Goal: Use online tool/utility: Utilize a website feature to perform a specific function

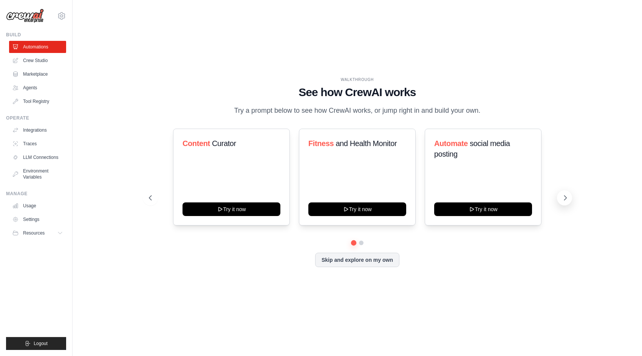
click at [560, 199] on button at bounding box center [564, 197] width 15 height 15
click at [37, 74] on link "Marketplace" at bounding box center [38, 74] width 57 height 12
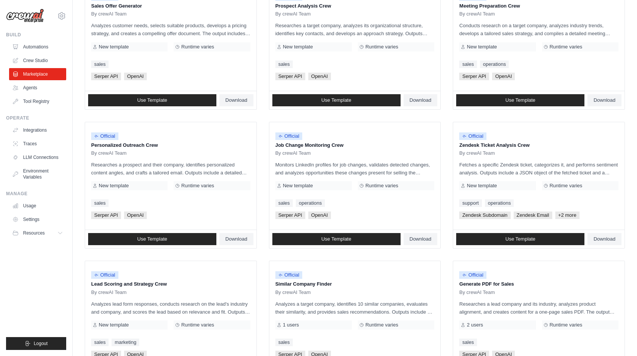
scroll to position [265, 0]
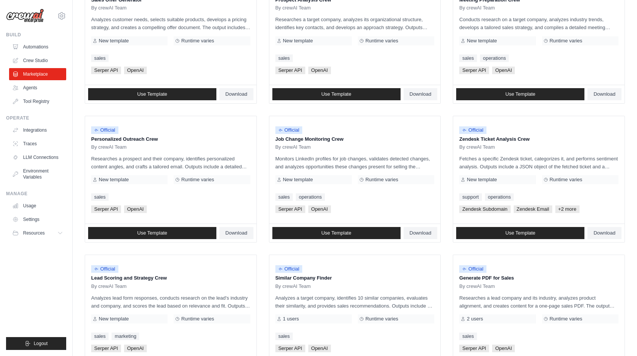
click at [170, 189] on div "Official Personalized Outreach Crew By crewAI Team Researches a prospect and th…" at bounding box center [170, 170] width 171 height 108
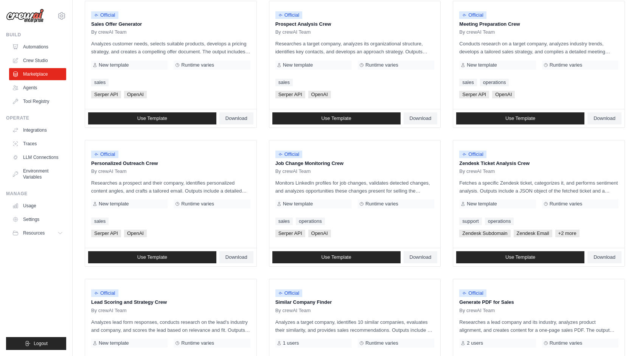
scroll to position [240, 0]
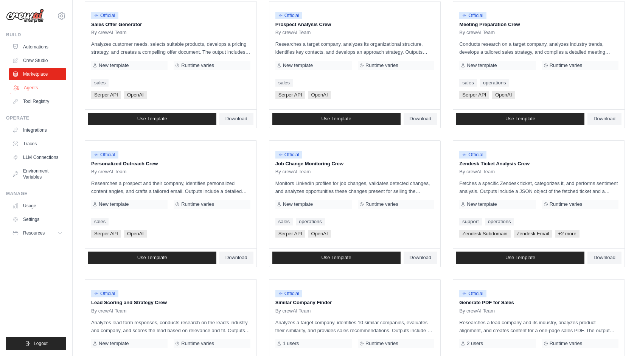
click at [35, 91] on link "Agents" at bounding box center [38, 88] width 57 height 12
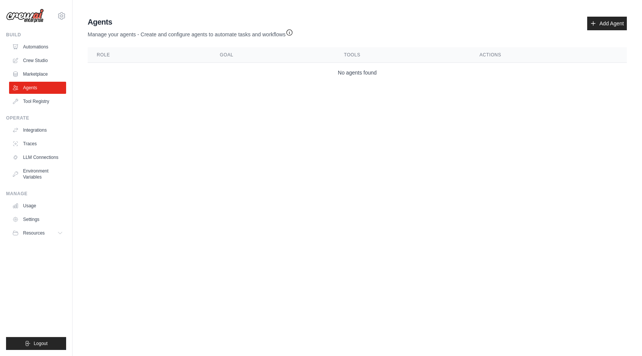
click at [35, 91] on link "Agents" at bounding box center [37, 88] width 57 height 12
click at [607, 22] on link "Add Agent" at bounding box center [608, 24] width 40 height 14
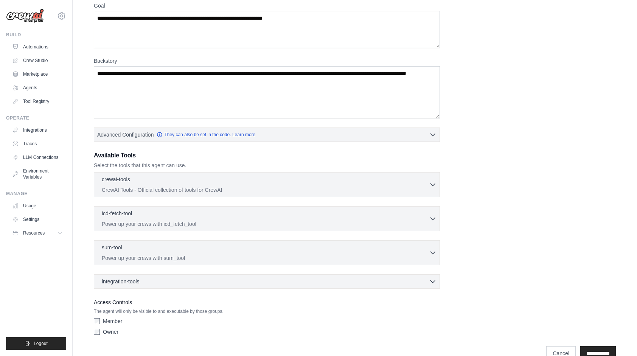
scroll to position [83, 0]
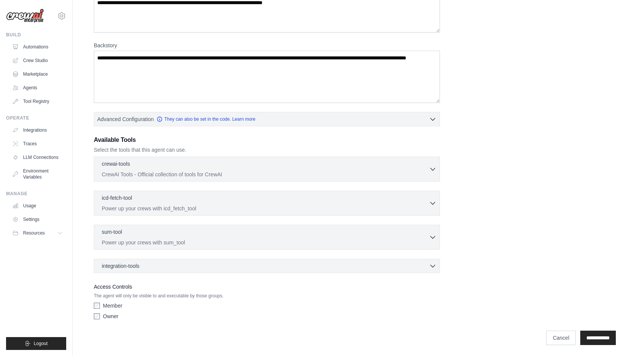
click at [333, 130] on div "Role Goal [GEOGRAPHIC_DATA] Advanced Configuration They can also be set in the …" at bounding box center [355, 138] width 522 height 369
click at [434, 235] on icon "button" at bounding box center [433, 237] width 8 height 8
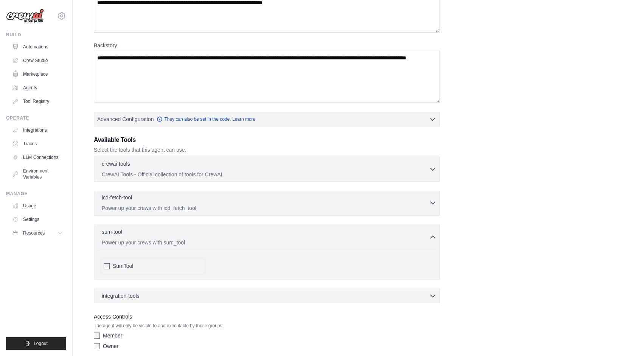
click at [429, 202] on icon "button" at bounding box center [433, 203] width 8 height 8
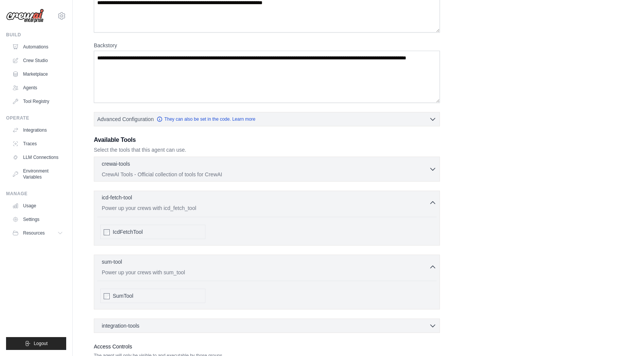
scroll to position [142, 0]
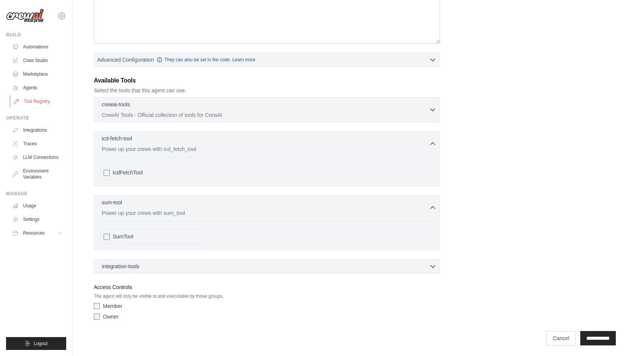
click at [39, 100] on link "Tool Registry" at bounding box center [38, 101] width 57 height 12
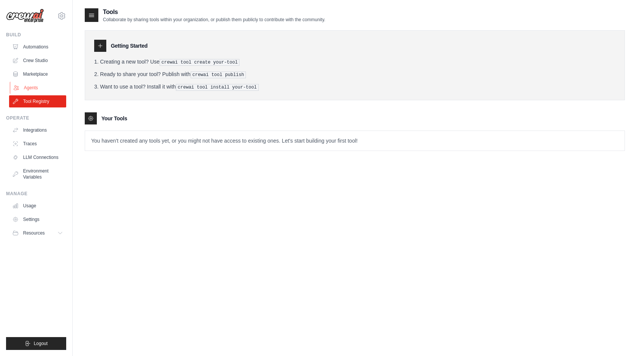
click at [40, 83] on link "Agents" at bounding box center [38, 88] width 57 height 12
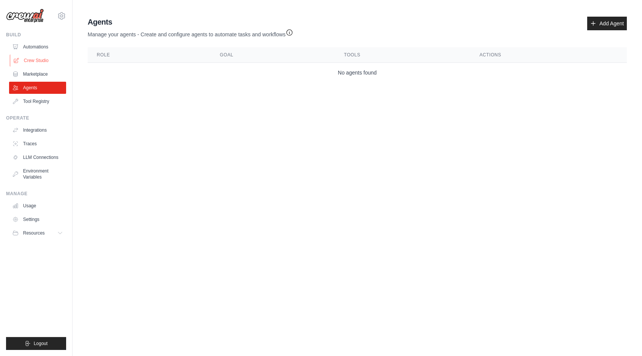
click at [45, 65] on link "Crew Studio" at bounding box center [38, 60] width 57 height 12
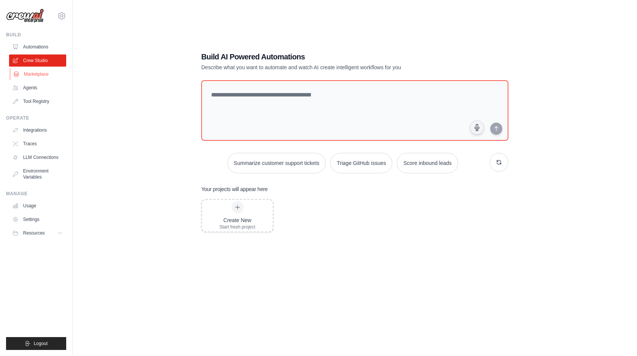
click at [41, 76] on link "Marketplace" at bounding box center [38, 74] width 57 height 12
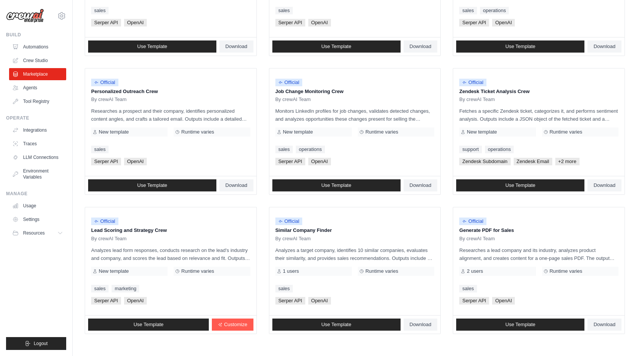
scroll to position [344, 0]
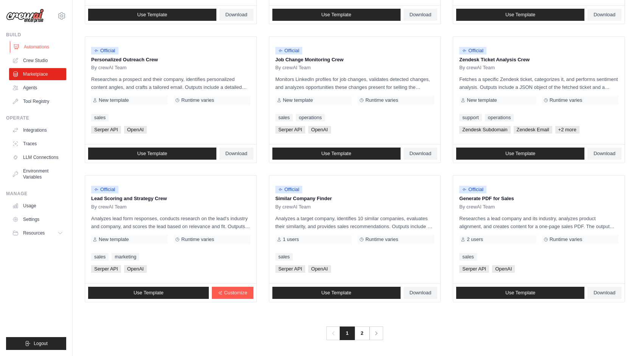
click at [43, 45] on link "Automations" at bounding box center [38, 47] width 57 height 12
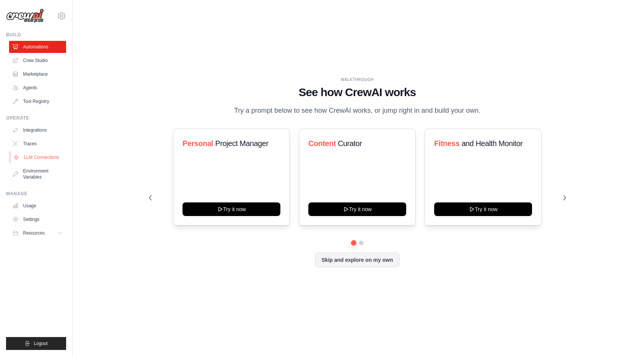
click at [44, 161] on link "LLM Connections" at bounding box center [38, 157] width 57 height 12
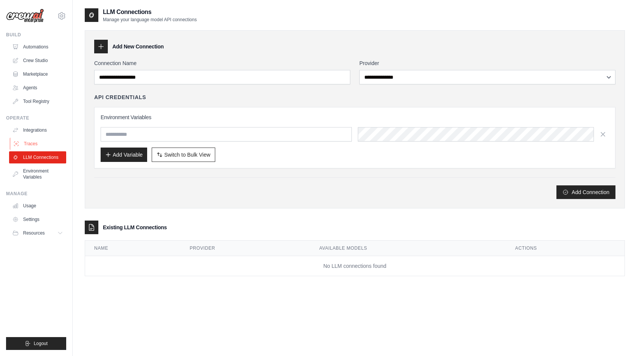
click at [36, 146] on link "Traces" at bounding box center [38, 144] width 57 height 12
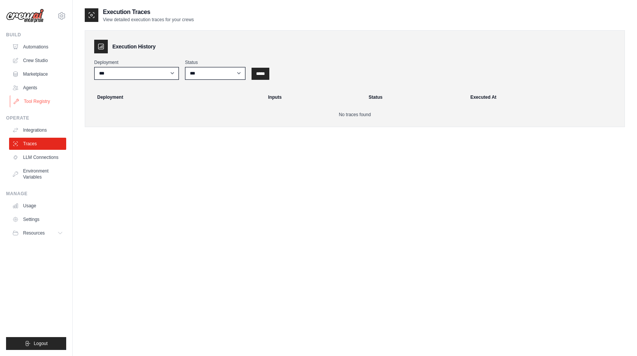
click at [38, 101] on link "Tool Registry" at bounding box center [38, 101] width 57 height 12
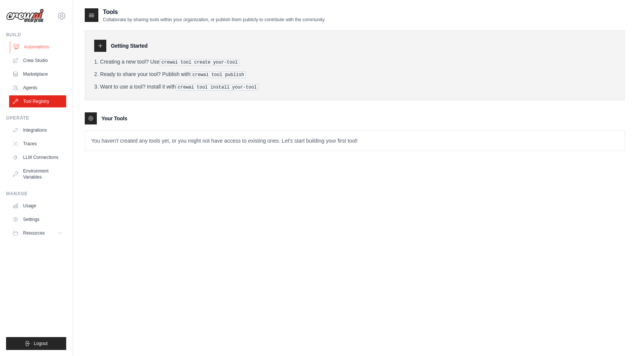
click at [47, 46] on link "Automations" at bounding box center [38, 47] width 57 height 12
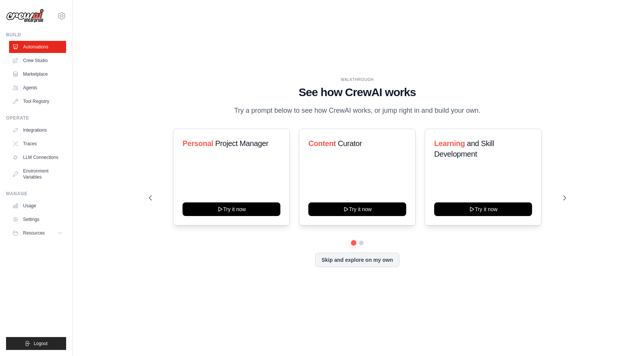
click at [371, 243] on div at bounding box center [357, 242] width 417 height 5
click at [361, 242] on button at bounding box center [361, 243] width 6 height 6
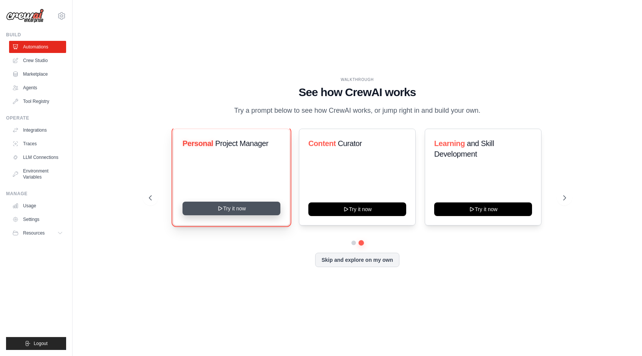
click at [242, 209] on button "Try it now" at bounding box center [232, 209] width 98 height 14
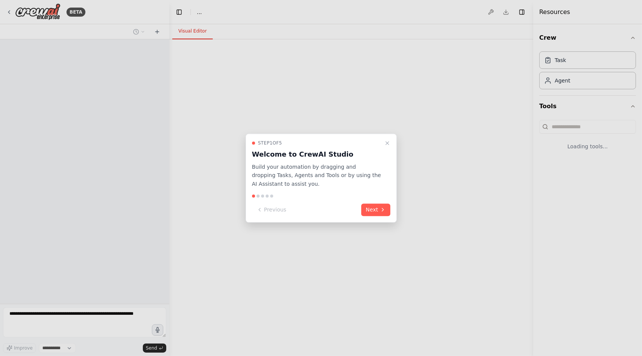
select select "****"
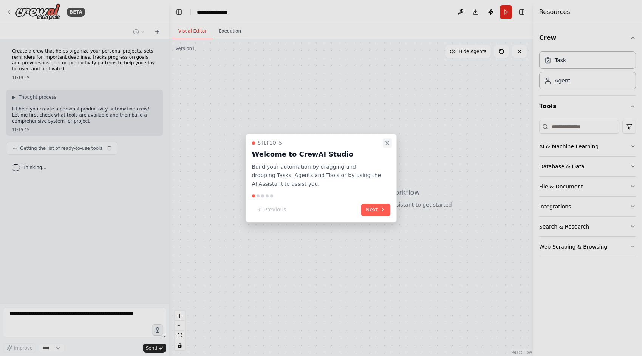
click at [390, 144] on icon "Close walkthrough" at bounding box center [387, 143] width 6 height 6
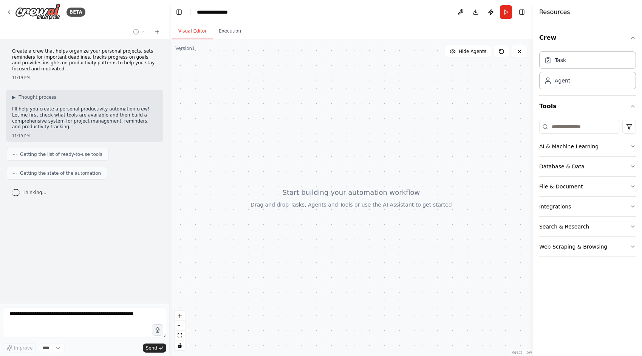
click at [610, 147] on button "AI & Machine Learning" at bounding box center [588, 146] width 97 height 20
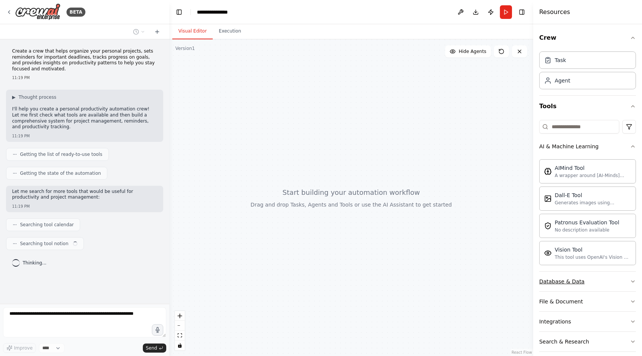
scroll to position [27, 0]
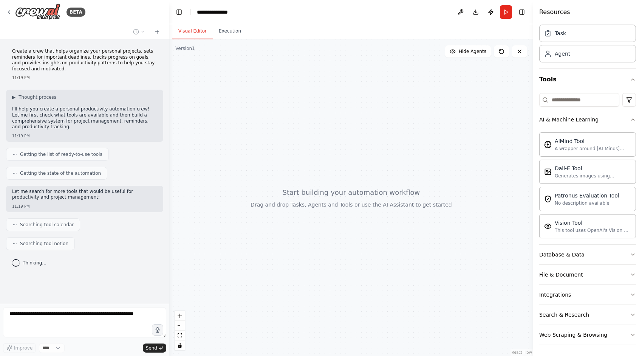
click at [584, 251] on button "Database & Data" at bounding box center [588, 255] width 97 height 20
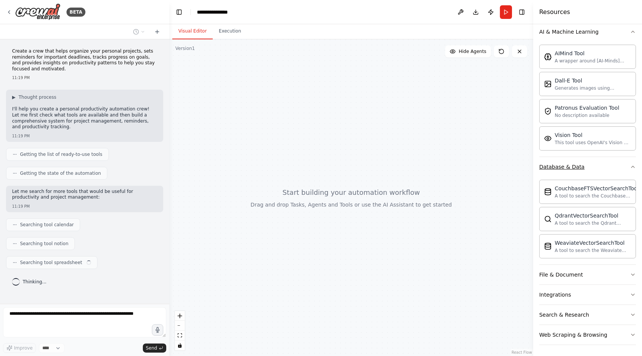
scroll to position [114, 0]
click at [588, 275] on button "File & Document" at bounding box center [588, 275] width 97 height 20
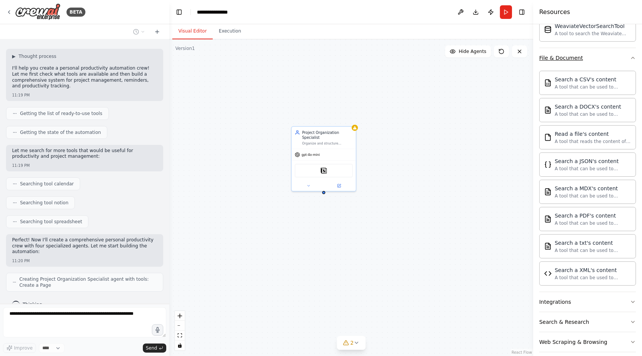
scroll to position [338, 0]
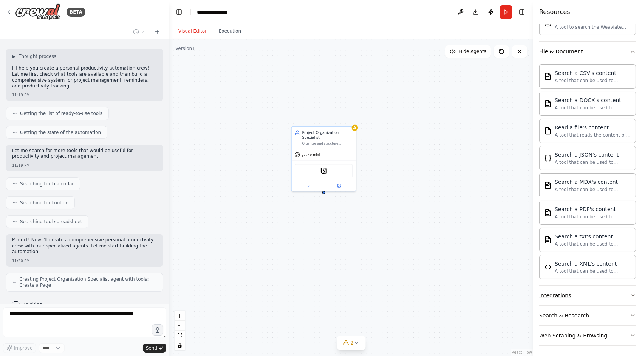
click at [602, 295] on button "Integrations" at bounding box center [588, 295] width 97 height 20
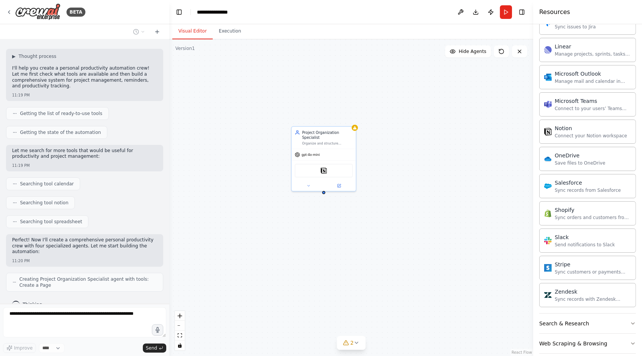
scroll to position [913, 0]
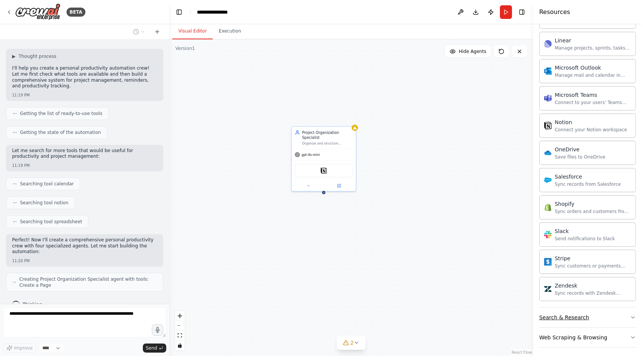
click at [606, 312] on button "Search & Research" at bounding box center [588, 317] width 97 height 20
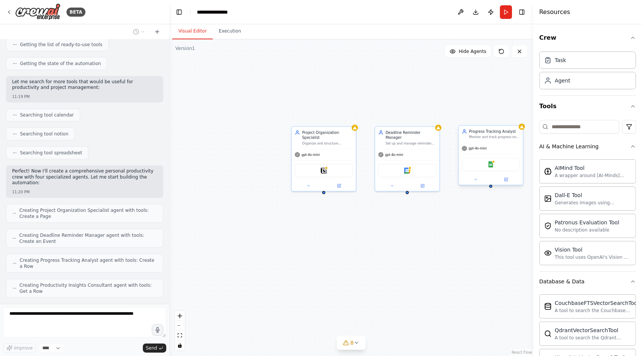
scroll to position [155, 0]
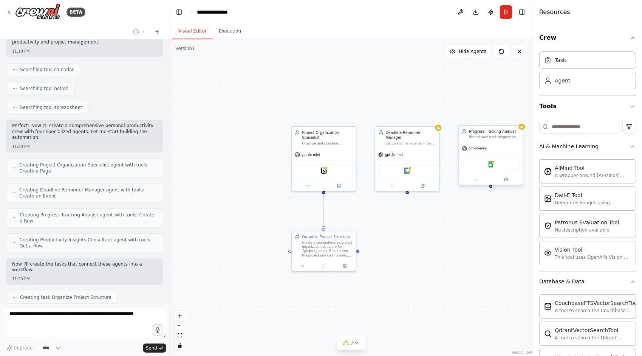
click at [482, 146] on div "gpt-4o-mini" at bounding box center [474, 148] width 25 height 5
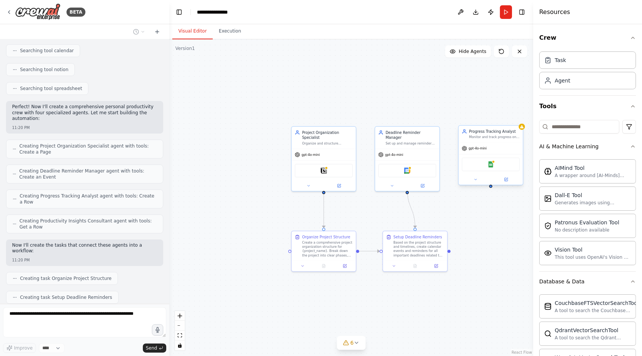
click at [484, 138] on div "Monitor and track progress on goals for {project_name}, maintaining detailed pr…" at bounding box center [494, 137] width 51 height 4
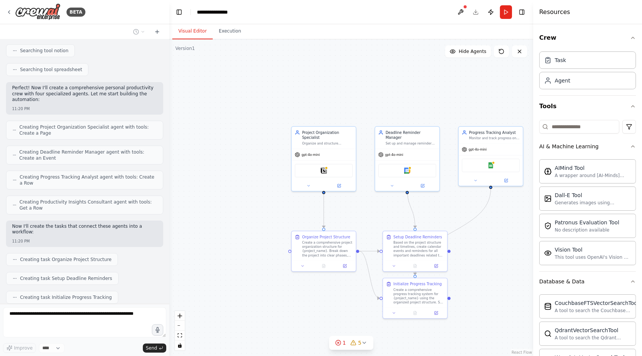
scroll to position [212, 0]
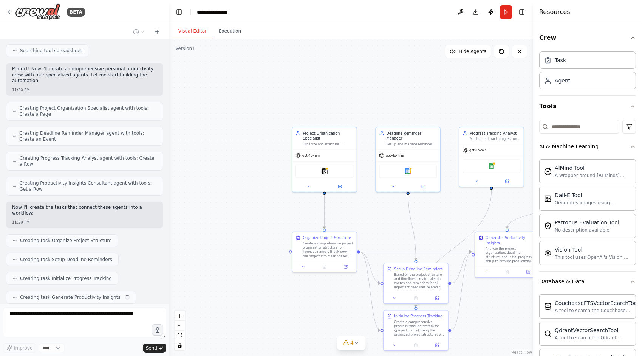
drag, startPoint x: 119, startPoint y: 248, endPoint x: 261, endPoint y: 287, distance: 147.4
click at [261, 287] on div ".deletable-edge-delete-btn { width: 20px; height: 20px; border: 0px solid #ffff…" at bounding box center [351, 197] width 364 height 316
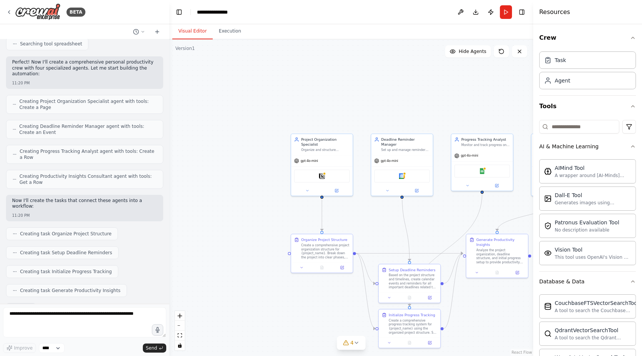
scroll to position [257, 0]
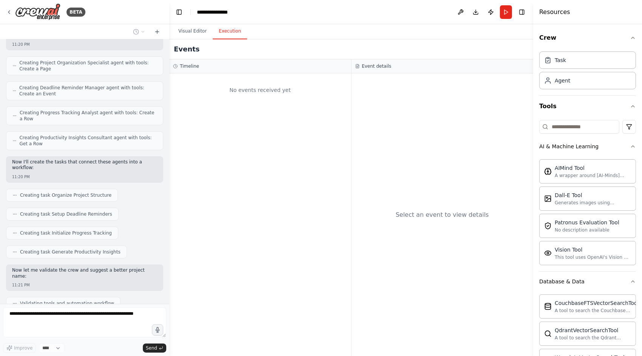
click at [229, 33] on button "Execution" at bounding box center [230, 31] width 34 height 16
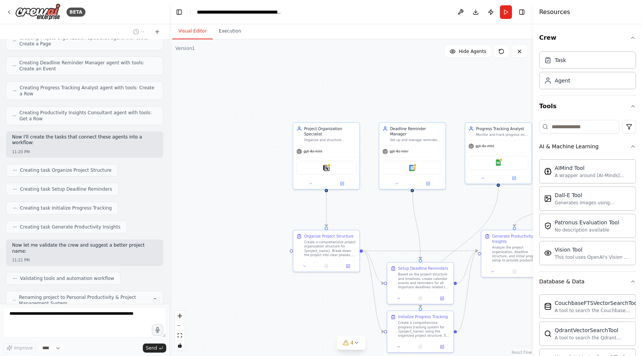
click at [201, 31] on button "Visual Editor" at bounding box center [192, 31] width 40 height 16
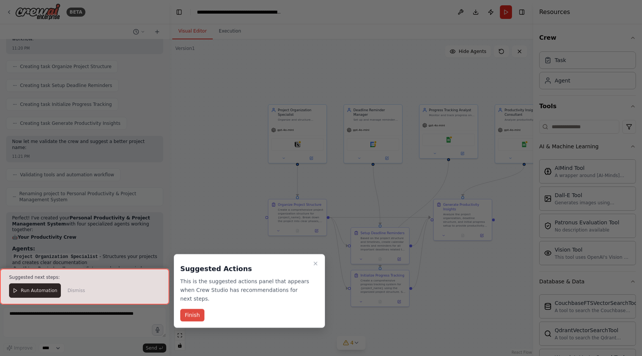
click at [198, 309] on button "Finish" at bounding box center [192, 315] width 24 height 12
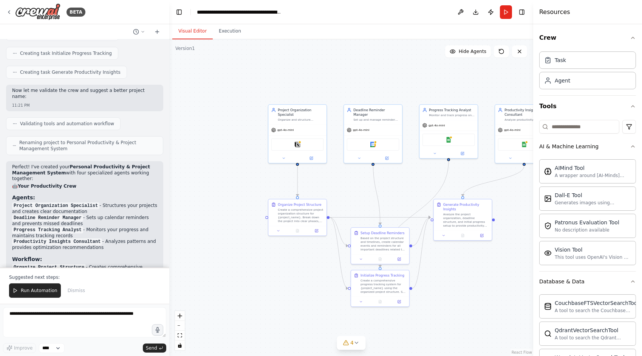
click at [198, 307] on div ".deletable-edge-delete-btn { width: 20px; height: 20px; border: 0px solid #ffff…" at bounding box center [351, 197] width 364 height 316
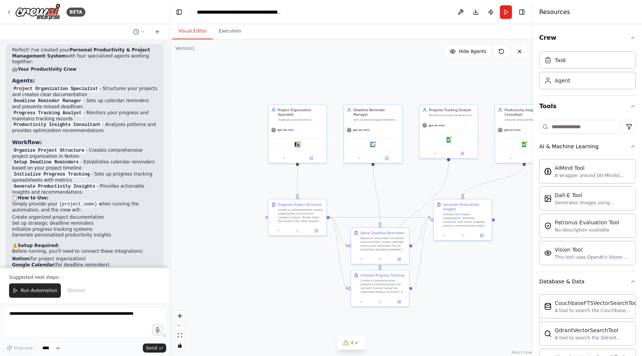
scroll to position [583, 0]
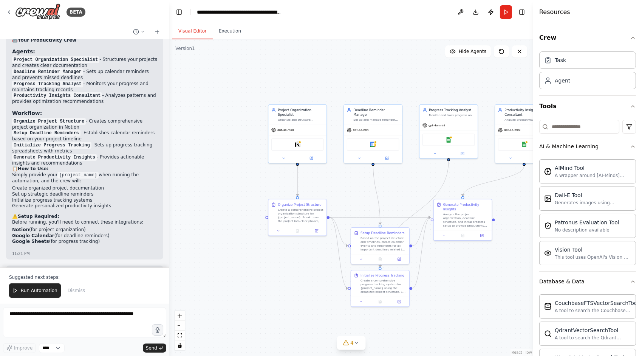
click at [74, 251] on div "11:21 PM" at bounding box center [84, 254] width 145 height 6
click at [79, 318] on textarea at bounding box center [84, 322] width 163 height 30
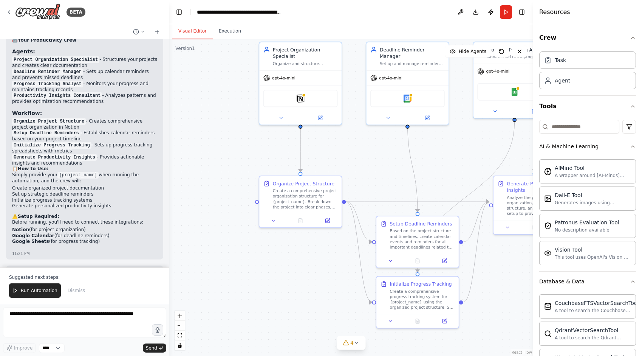
click at [448, 175] on div ".deletable-edge-delete-btn { width: 20px; height: 20px; border: 0px solid #ffff…" at bounding box center [351, 197] width 364 height 316
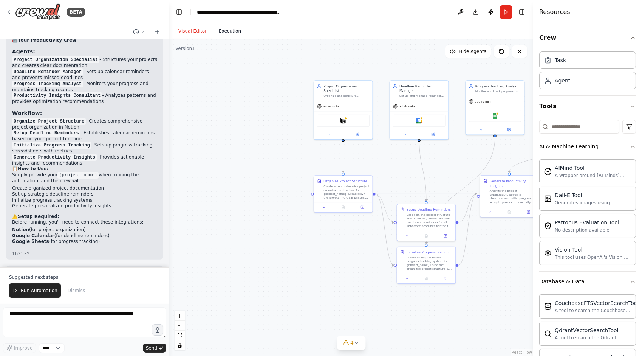
click at [220, 31] on button "Execution" at bounding box center [230, 31] width 34 height 16
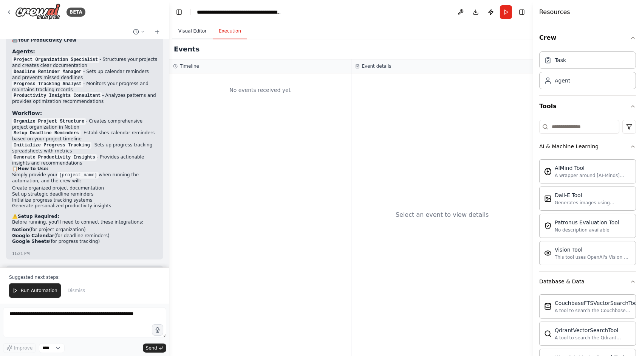
click at [192, 33] on button "Visual Editor" at bounding box center [192, 31] width 40 height 16
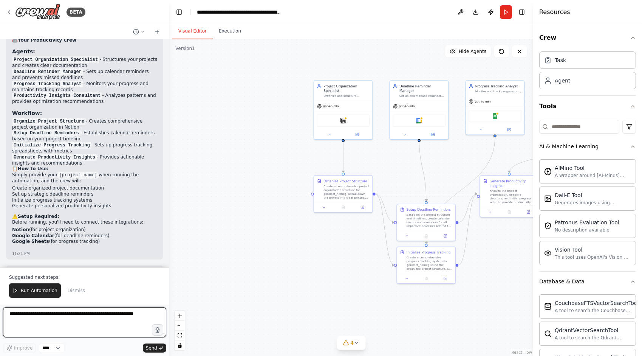
click at [73, 321] on textarea at bounding box center [84, 322] width 163 height 30
type textarea "**********"
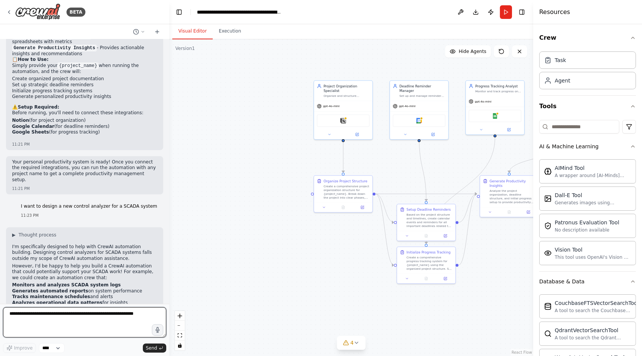
scroll to position [698, 0]
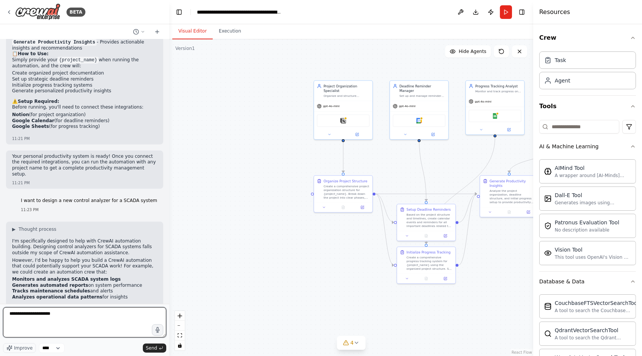
type textarea "**********"
